Goal: Task Accomplishment & Management: Complete application form

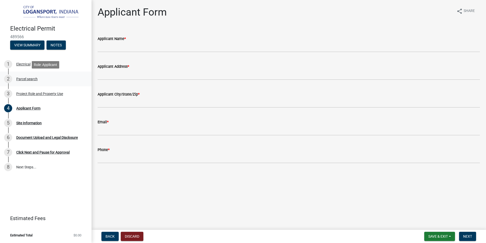
click at [23, 78] on div "Parcel search" at bounding box center [26, 79] width 21 height 4
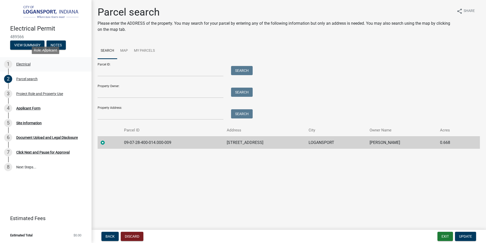
click at [21, 64] on div "Electrical" at bounding box center [23, 64] width 14 height 4
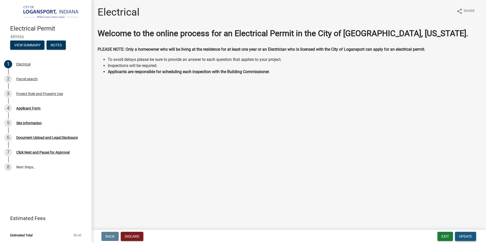
click at [464, 236] on span "Update" at bounding box center [465, 236] width 13 height 4
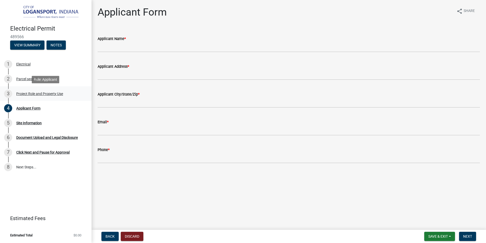
click at [36, 94] on div "Project Role and Property Use" at bounding box center [39, 94] width 47 height 4
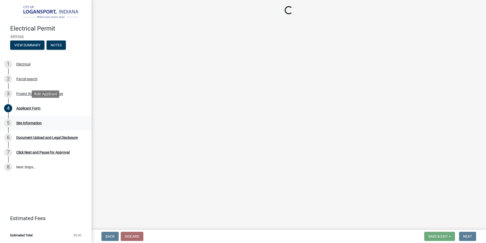
select select "530f9f5f-3156-4079-bc91-3d3598a96b73"
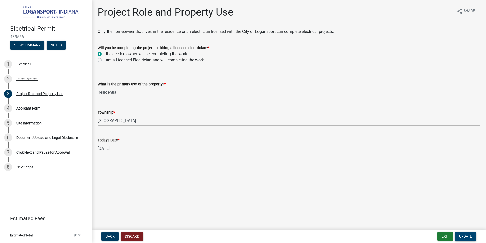
click at [464, 238] on span "Update" at bounding box center [465, 236] width 13 height 4
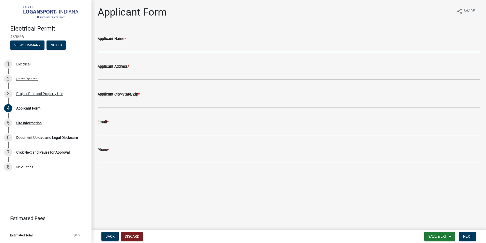
click at [121, 47] on input "Applicant Name *" at bounding box center [289, 47] width 382 height 10
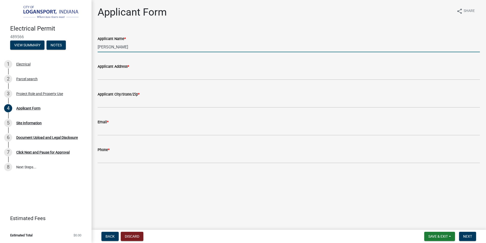
type input "Kenneth Grossman"
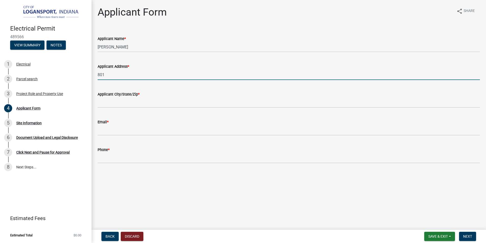
type input "801 48th St"
type input "Logansport, IN 46947-4144"
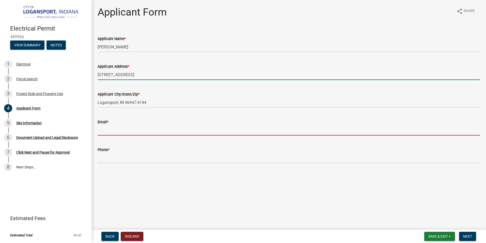
type input "N3wb187@yahoo.com"
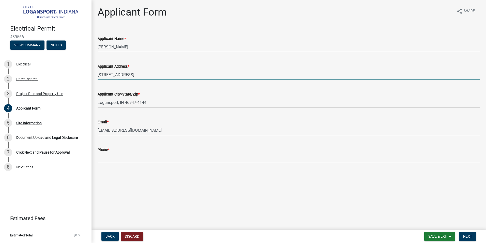
type input "5749521965"
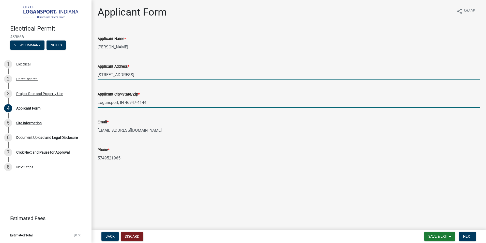
click at [150, 102] on input "Logansport, IN 46947-4144" at bounding box center [289, 102] width 382 height 10
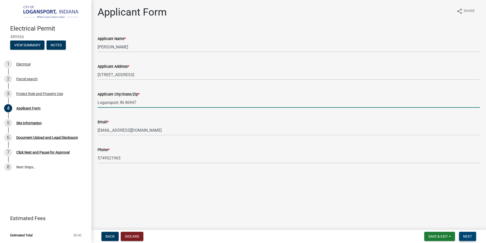
type input "Logansport, IN 46947"
click at [463, 235] on button "Next" at bounding box center [467, 235] width 17 height 9
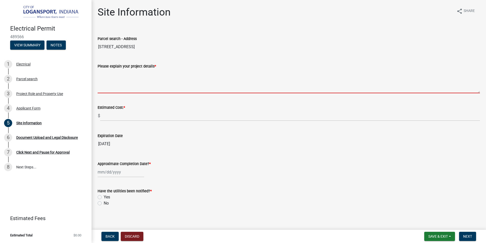
click at [127, 87] on textarea "Please explain your project details *" at bounding box center [289, 81] width 382 height 24
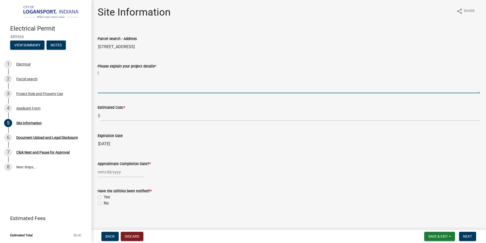
type textarea "I"
type textarea "I got the notice from LMU for a "Hot Socket" with my meter. So I am needing to …"
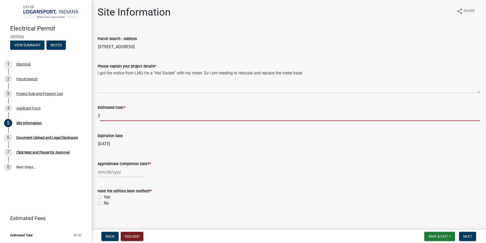
click at [113, 117] on input "text" at bounding box center [290, 115] width 380 height 10
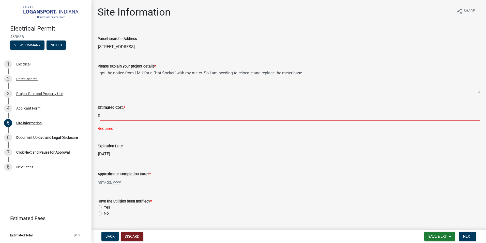
click at [116, 117] on input "text" at bounding box center [290, 115] width 380 height 10
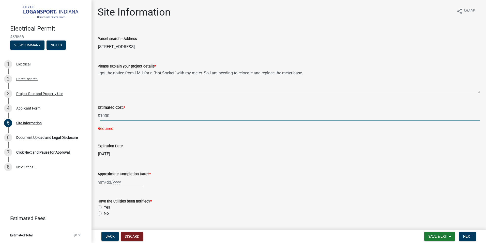
type input "1000"
click at [110, 183] on wm-data-entity-input-list "Parcel search - Address 801 48TH ST Please explain your project details * I got…" at bounding box center [289, 124] width 382 height 192
select select "10"
select select "2025"
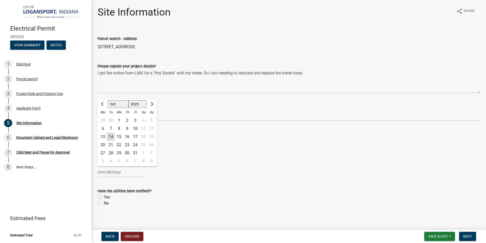
click at [188, 162] on div "Approximate Completion Date? *" at bounding box center [289, 163] width 382 height 6
select select "10"
select select "2025"
click at [107, 173] on div "Jan Feb Mar Apr May Jun Jul Aug Sep Oct Nov Dec 1525 1526 1527 1528 1529 1530 1…" at bounding box center [121, 172] width 47 height 10
click at [111, 161] on div "4" at bounding box center [111, 161] width 8 height 8
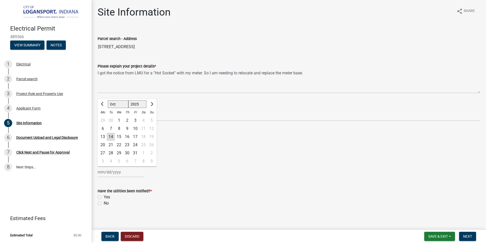
type input "11/04/2025"
select select "11"
select select "2025"
click at [121, 173] on div "11/04/2025 Jan Feb Mar Apr May Jun Jul Aug Sep Oct Nov Dec 1525 1526 1527 1528 …" at bounding box center [121, 172] width 47 height 10
click at [136, 154] on div "28" at bounding box center [135, 153] width 8 height 8
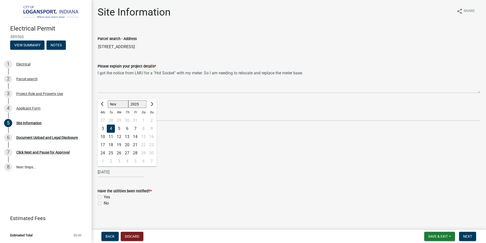
type input "11/28/2025"
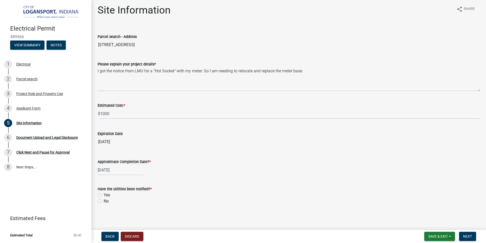
scroll to position [3, 0]
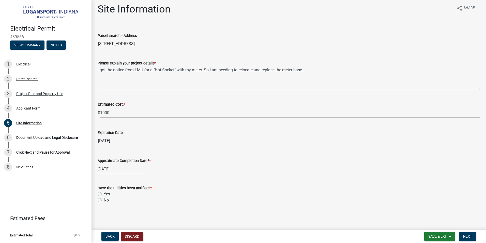
click at [104, 193] on label "Yes" at bounding box center [107, 194] width 6 height 6
click at [104, 193] on input "Yes" at bounding box center [105, 192] width 3 height 3
radio input "true"
click at [471, 235] on span "Next" at bounding box center [467, 236] width 9 height 4
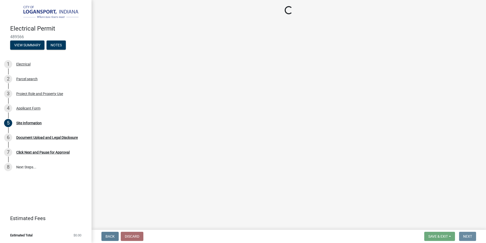
scroll to position [0, 0]
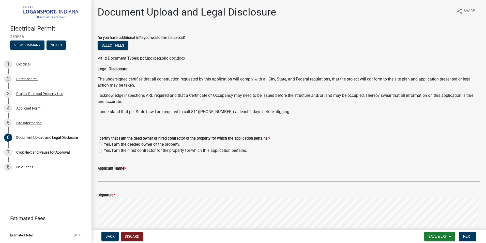
click at [104, 144] on label "Yes, I am the deeded owner of the property." at bounding box center [142, 144] width 77 height 6
click at [104, 144] on input "Yes, I am the deeded owner of the property." at bounding box center [105, 142] width 3 height 3
radio input "true"
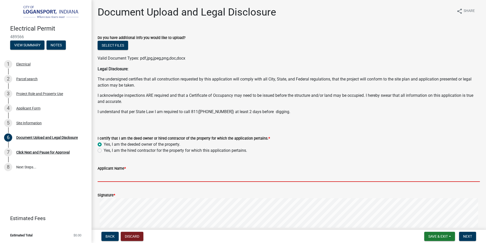
click at [119, 173] on input "Applicant Name *" at bounding box center [289, 176] width 382 height 10
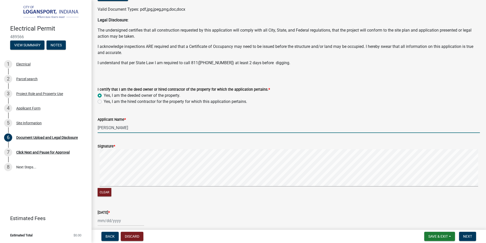
scroll to position [51, 0]
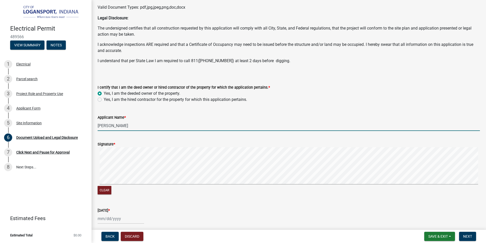
type input "Kenneth Grossman"
click at [102, 219] on div at bounding box center [121, 218] width 47 height 10
select select "10"
select select "2025"
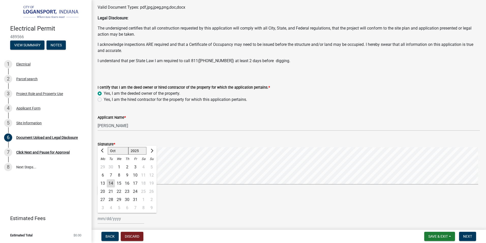
click at [111, 182] on div "14" at bounding box center [111, 183] width 8 height 8
type input "10/14/2025"
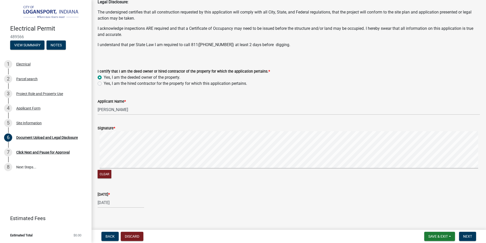
scroll to position [76, 0]
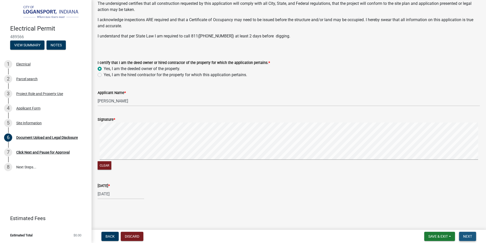
click at [468, 236] on span "Next" at bounding box center [467, 236] width 9 height 4
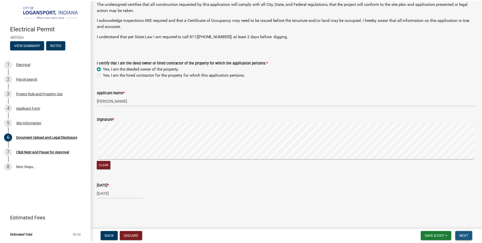
scroll to position [0, 0]
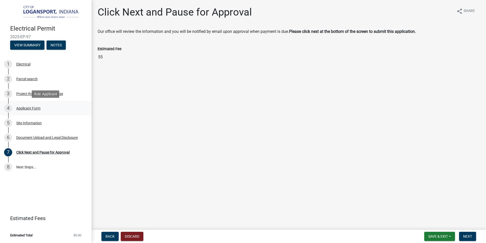
click at [20, 107] on div "Applicant Form" at bounding box center [28, 108] width 24 height 4
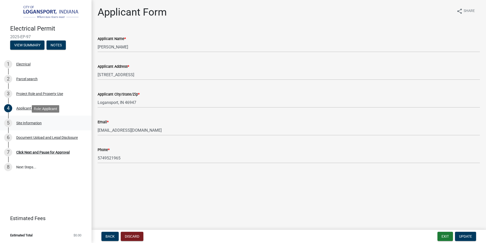
click at [22, 126] on div "5 Site Information" at bounding box center [43, 123] width 79 height 8
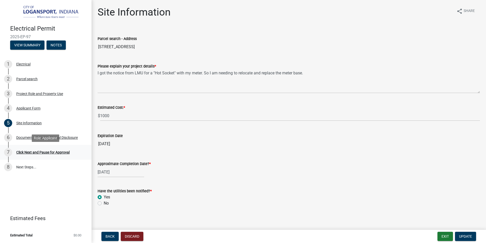
click at [25, 153] on div "Click Next and Pause for Approval" at bounding box center [42, 152] width 53 height 4
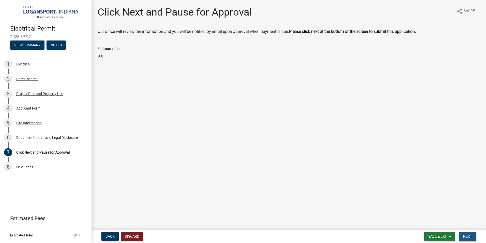
click at [465, 235] on span "Next" at bounding box center [467, 236] width 9 height 4
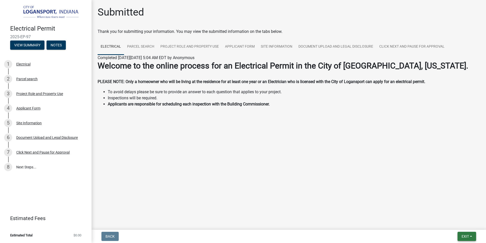
click at [468, 235] on span "Exit" at bounding box center [465, 236] width 7 height 4
click at [452, 224] on button "Save & Exit" at bounding box center [456, 223] width 41 height 12
